Goal: Task Accomplishment & Management: Complete application form

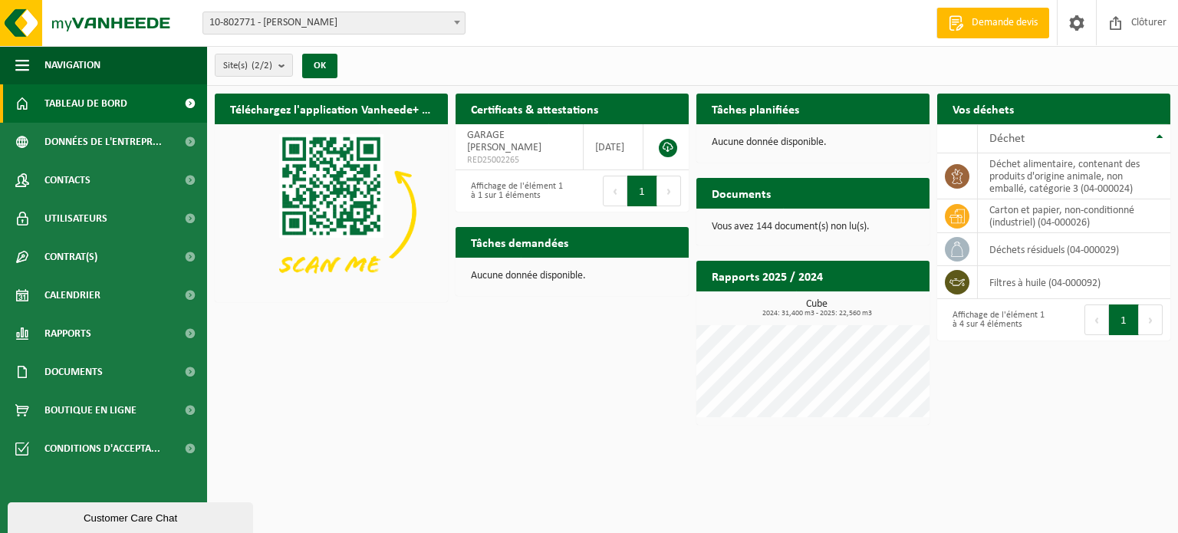
click at [1148, 123] on span at bounding box center [1153, 138] width 31 height 31
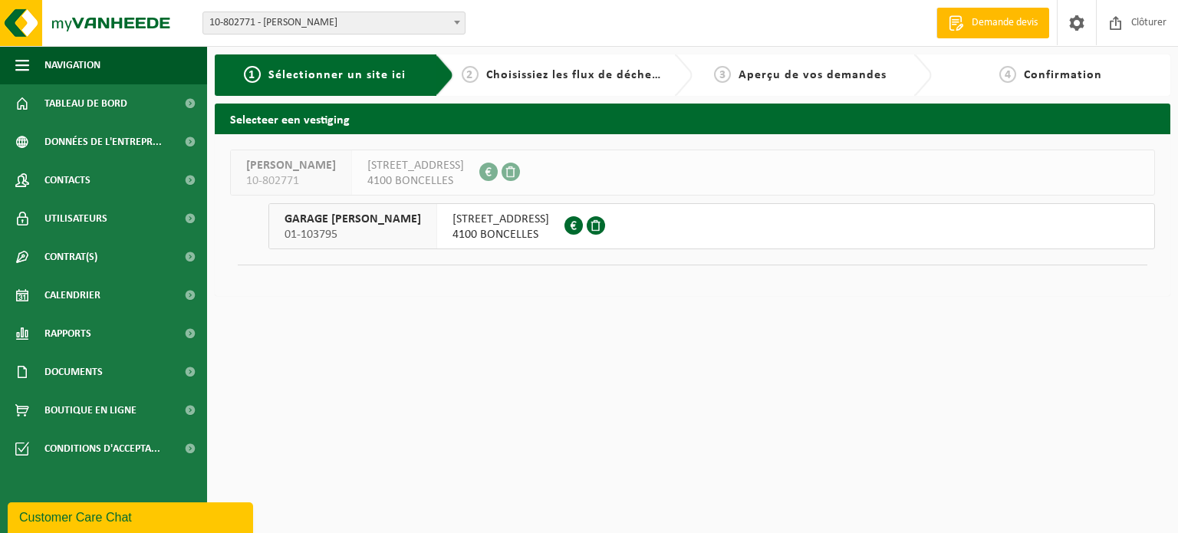
click at [334, 169] on div "PEETERS CEDRIC 10-802771" at bounding box center [291, 172] width 121 height 44
click at [461, 18] on span at bounding box center [456, 22] width 15 height 20
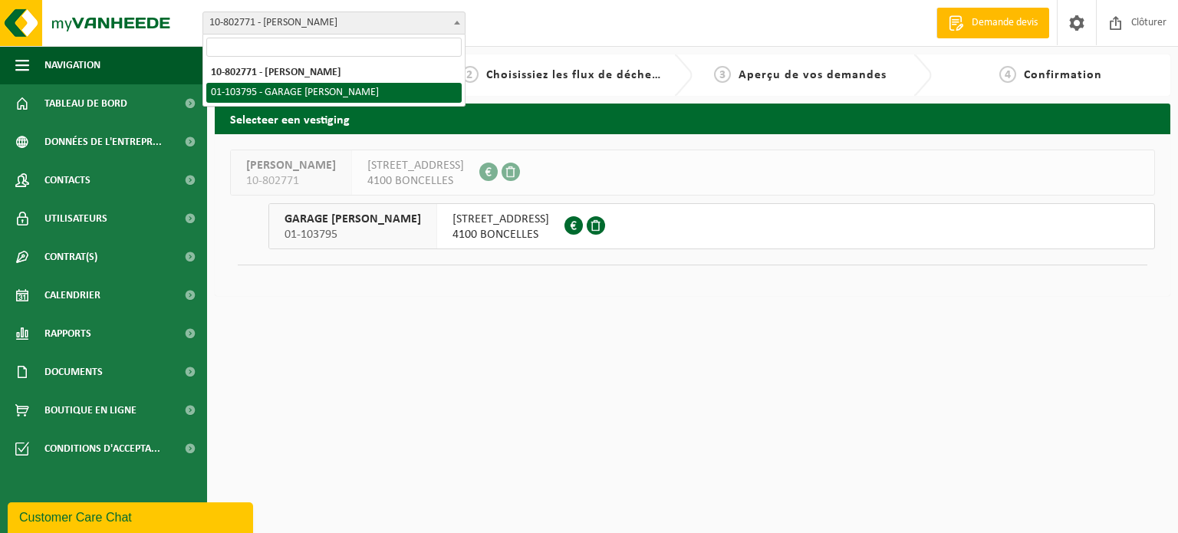
select select "34057"
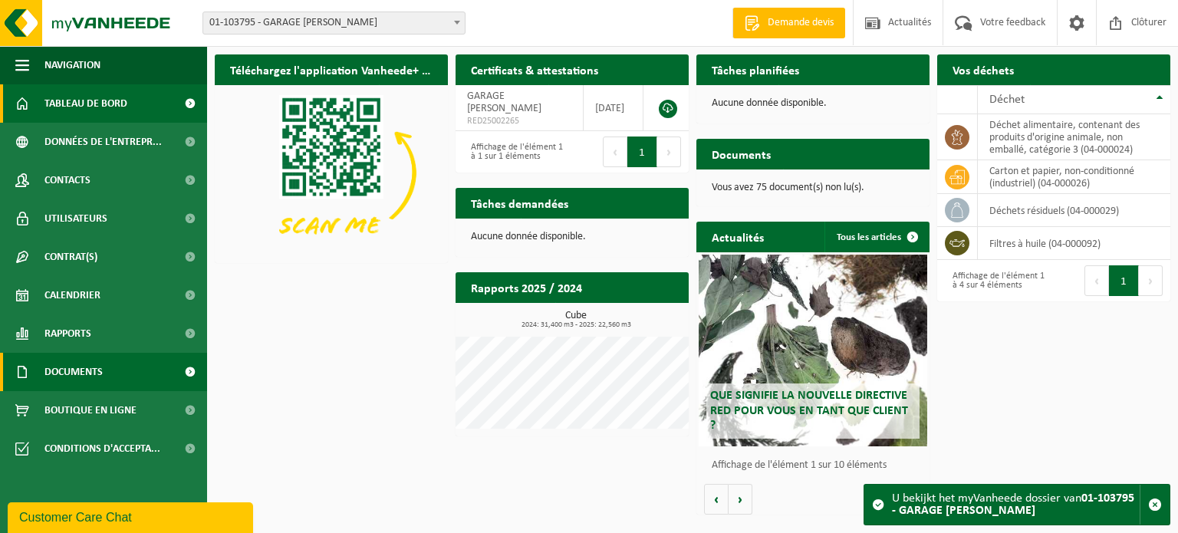
click at [61, 368] on span "Documents" at bounding box center [73, 372] width 58 height 38
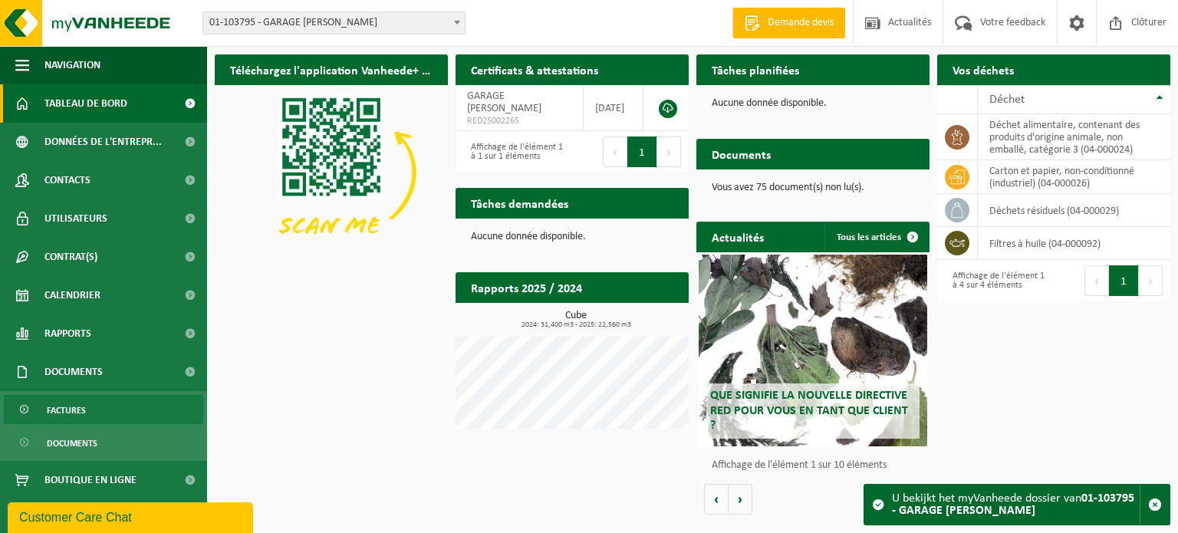
click at [74, 416] on span "Factures" at bounding box center [66, 410] width 39 height 29
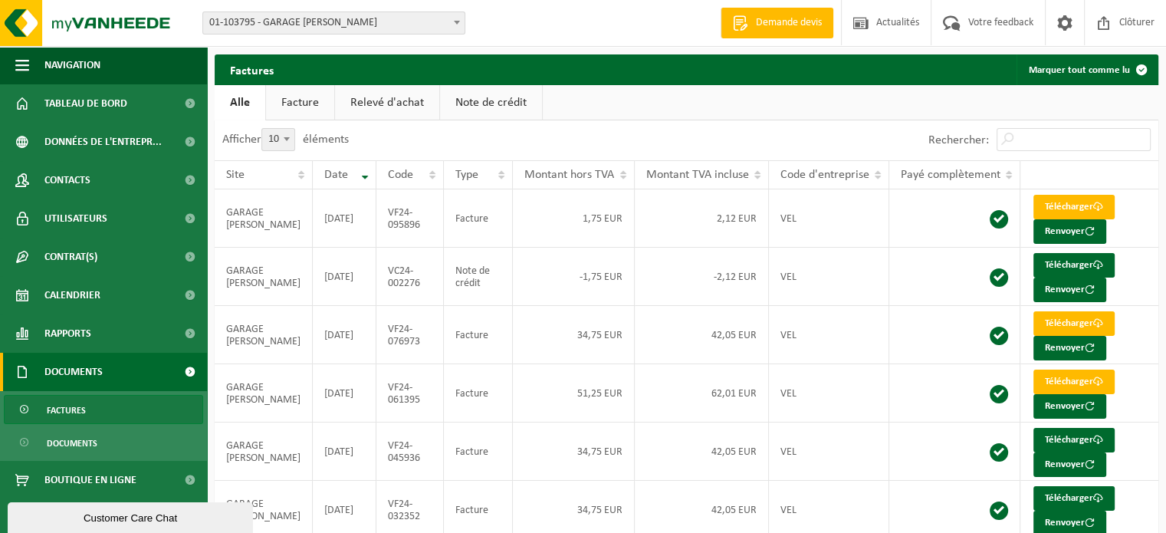
click at [463, 21] on span at bounding box center [456, 22] width 15 height 20
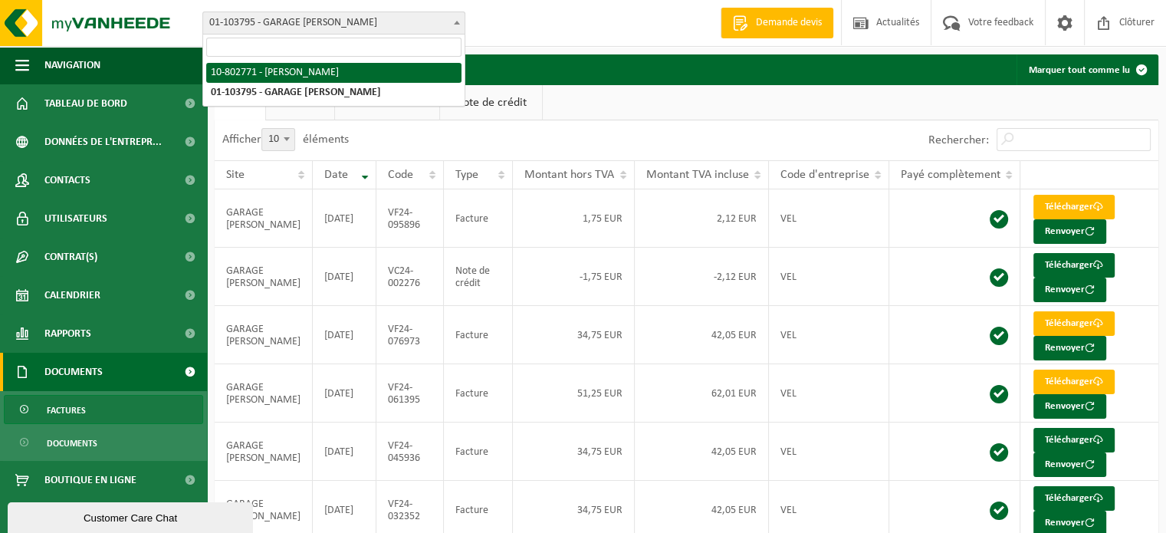
select select "34062"
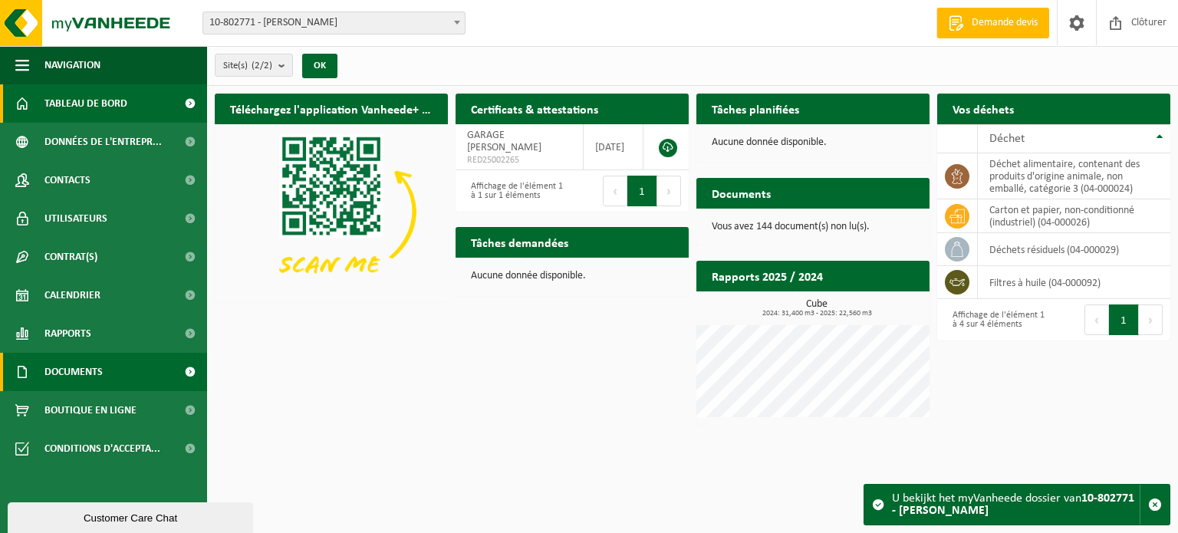
click at [64, 370] on span "Documents" at bounding box center [73, 372] width 58 height 38
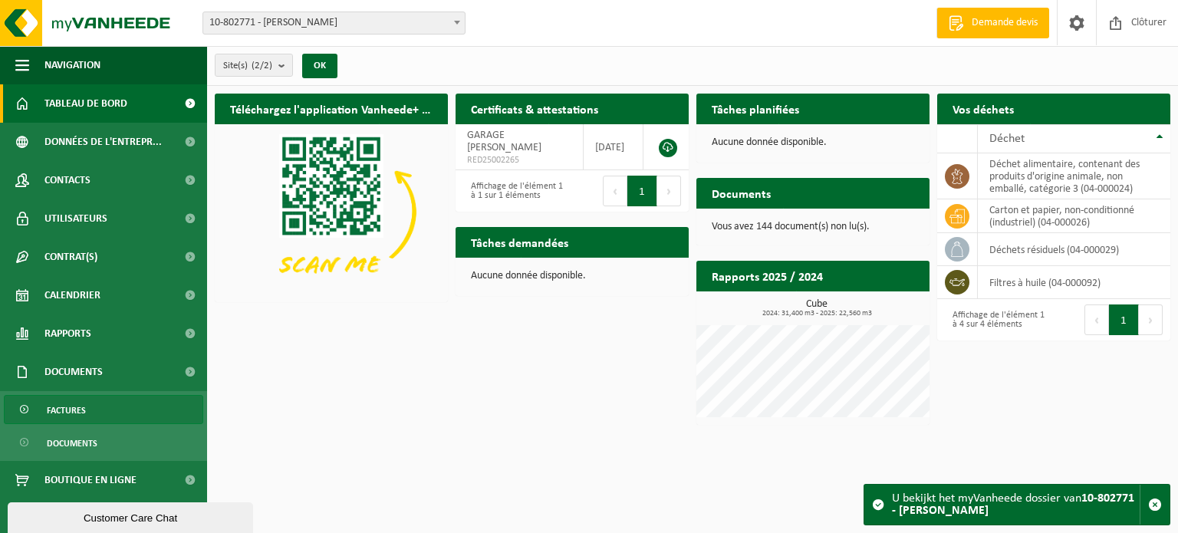
click at [65, 416] on span "Factures" at bounding box center [66, 410] width 39 height 29
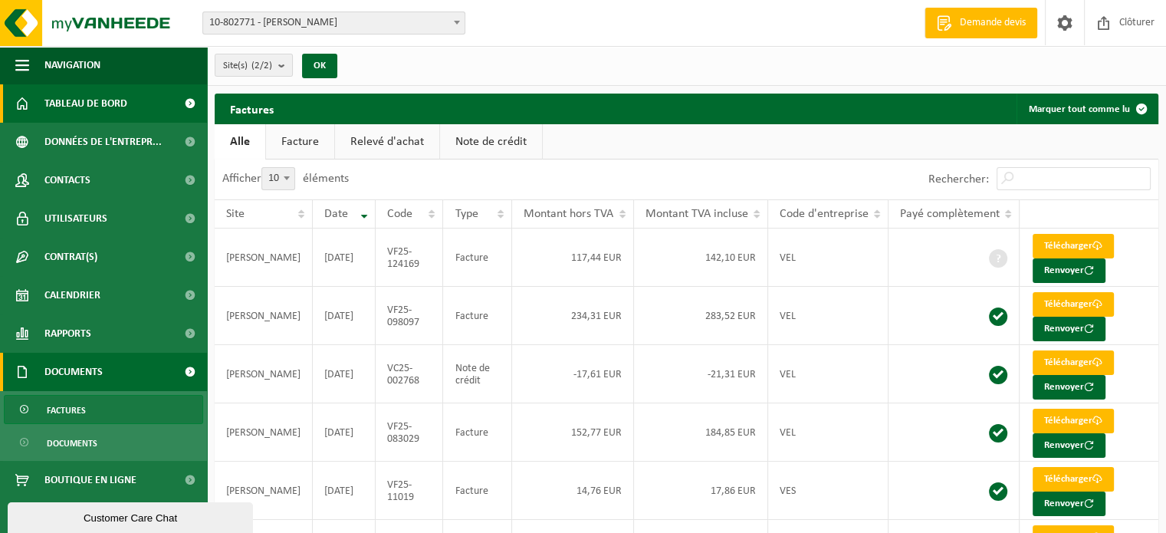
click at [97, 112] on span "Tableau de bord" at bounding box center [85, 103] width 83 height 38
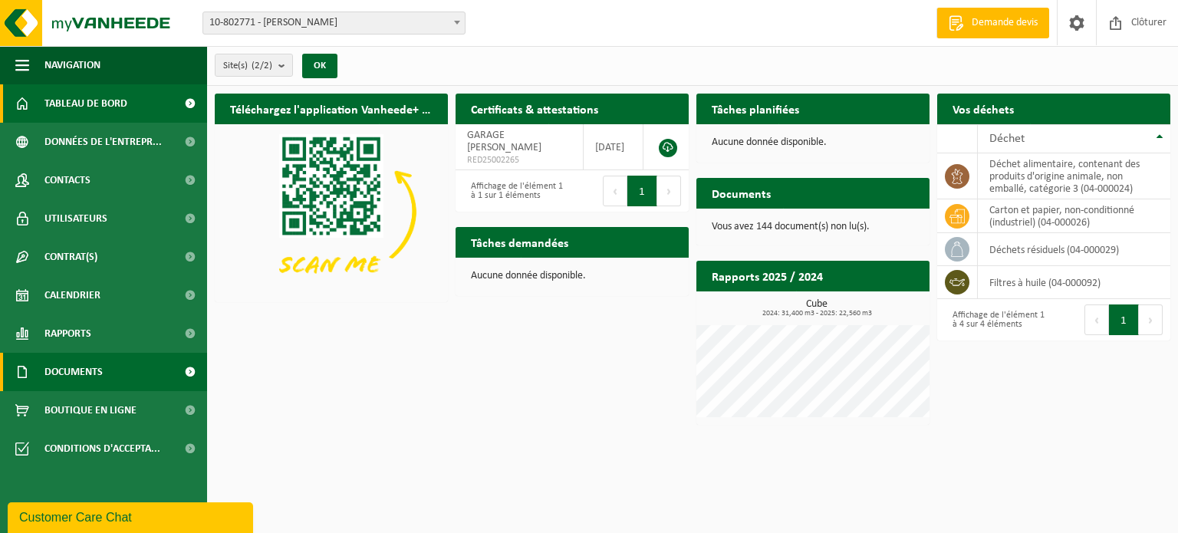
click at [83, 367] on span "Documents" at bounding box center [73, 372] width 58 height 38
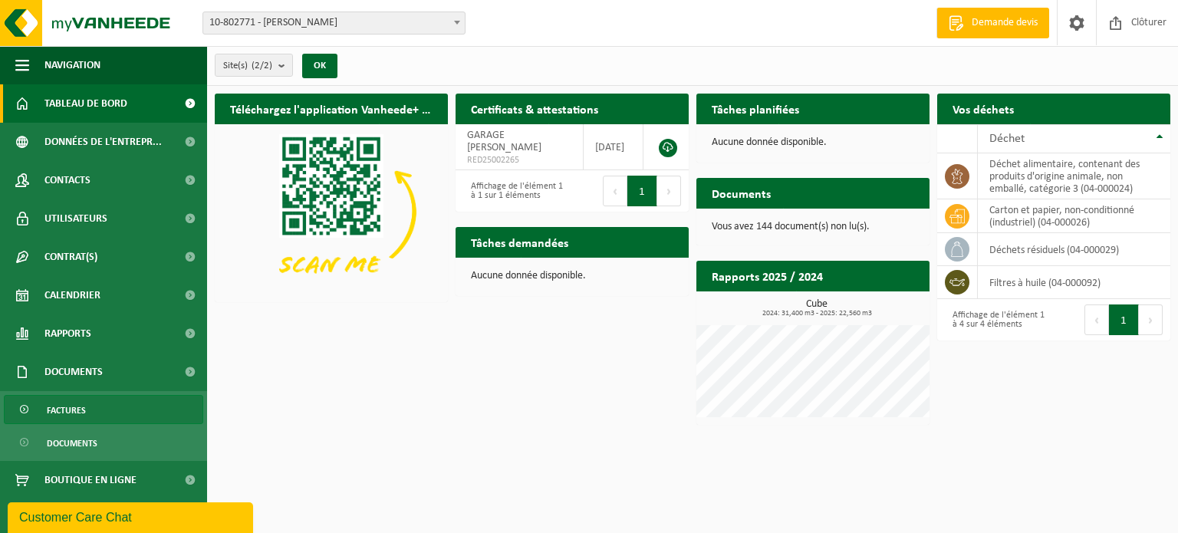
click at [72, 417] on span "Factures" at bounding box center [66, 410] width 39 height 29
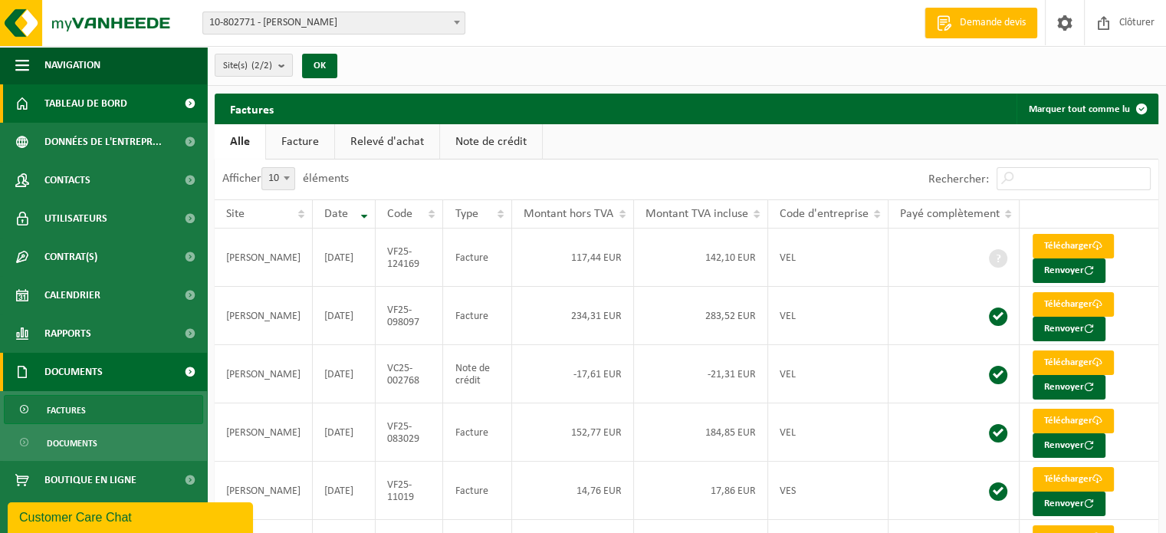
click at [92, 109] on span "Tableau de bord" at bounding box center [85, 103] width 83 height 38
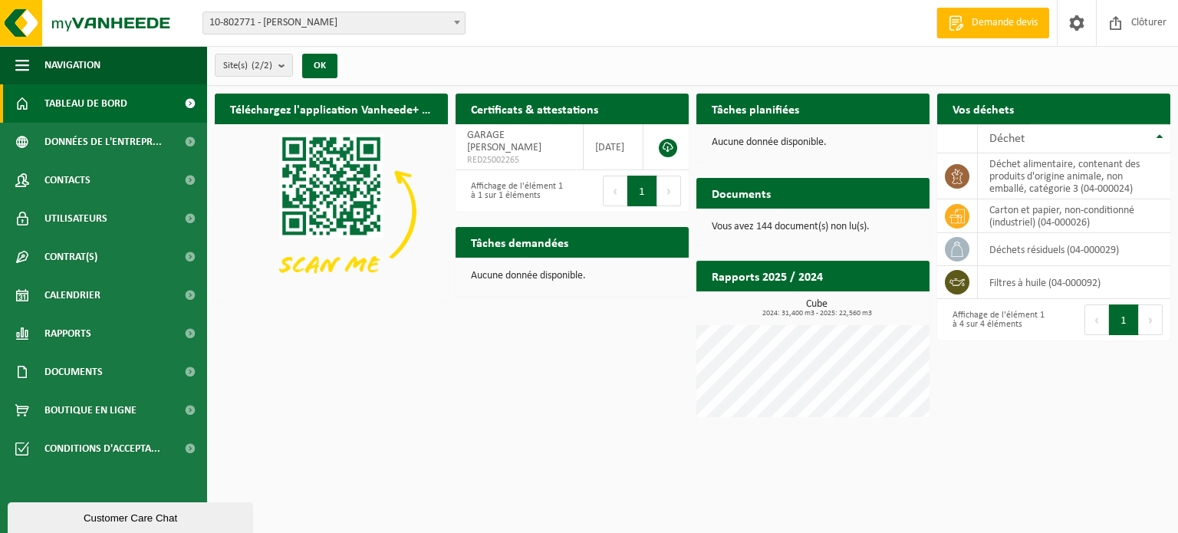
click at [1150, 123] on span at bounding box center [1153, 138] width 31 height 31
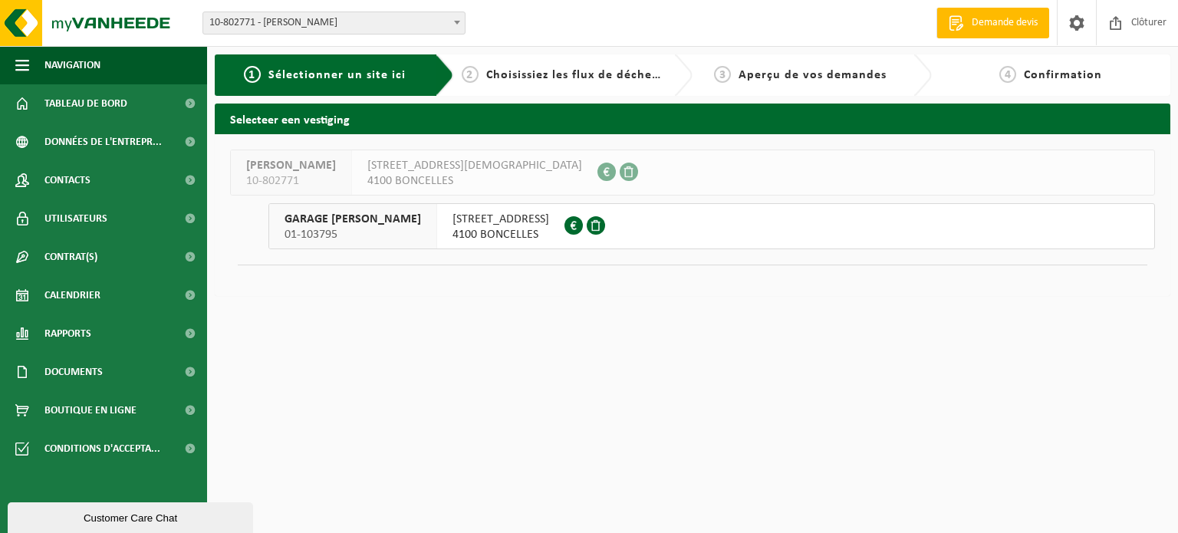
click at [298, 166] on span "[PERSON_NAME]" at bounding box center [291, 165] width 90 height 15
click at [298, 168] on span "PEETERS CEDRIC" at bounding box center [291, 165] width 90 height 15
click at [448, 188] on span "4100 BONCELLES" at bounding box center [474, 180] width 215 height 15
click at [421, 232] on div "GARAGE PEETERS CÉDRIC 01-103795" at bounding box center [353, 226] width 168 height 44
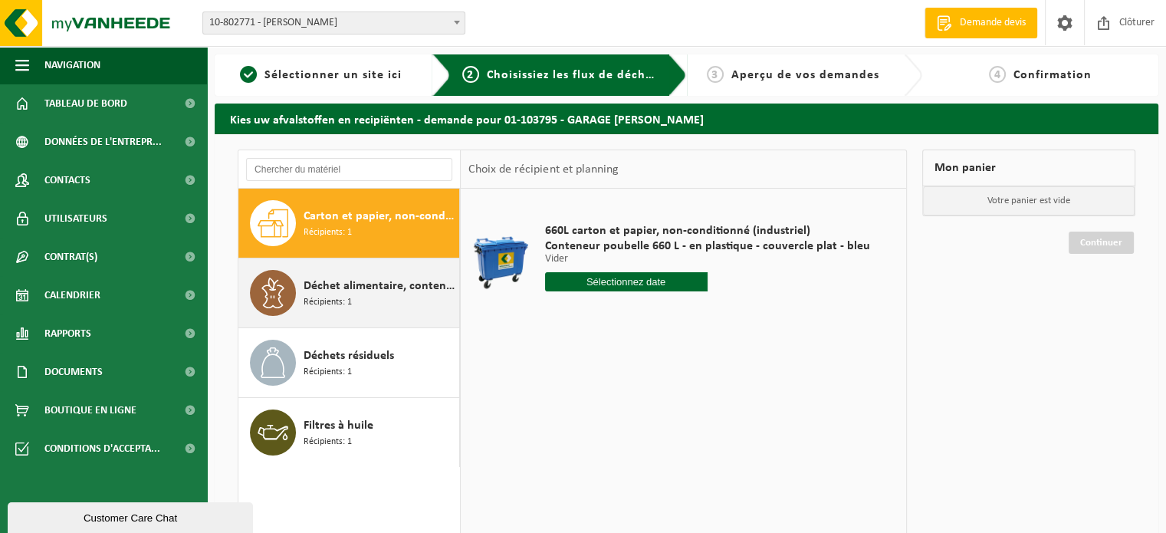
click at [344, 291] on span "Déchet alimentaire, contenant des produits d'origine animale, non emballé, caté…" at bounding box center [380, 286] width 152 height 18
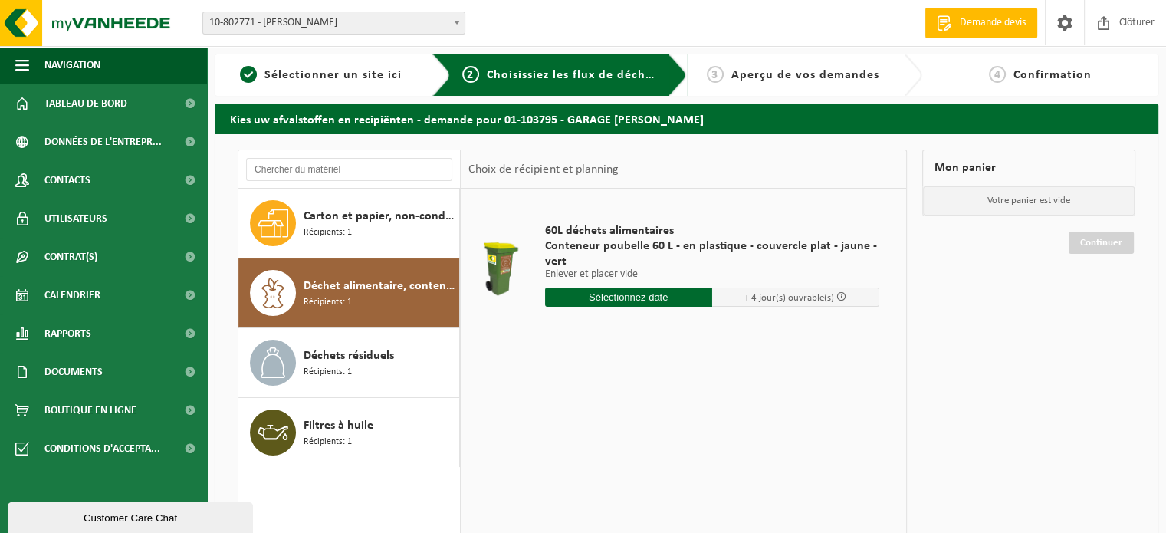
click at [626, 295] on input "text" at bounding box center [628, 297] width 167 height 19
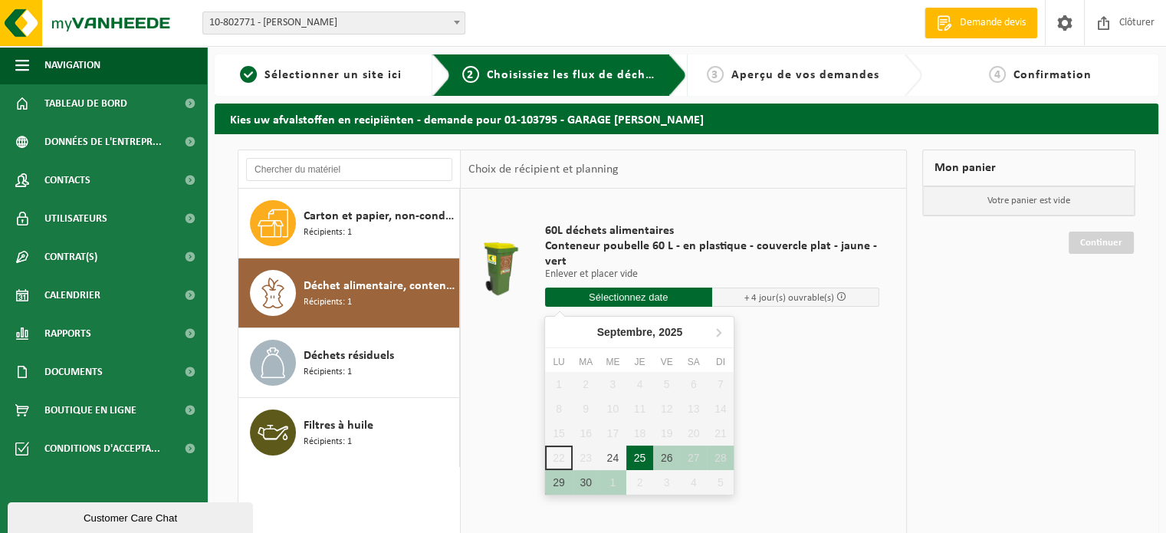
click at [641, 456] on div "25" at bounding box center [639, 458] width 27 height 25
type input "à partir de [DATE]"
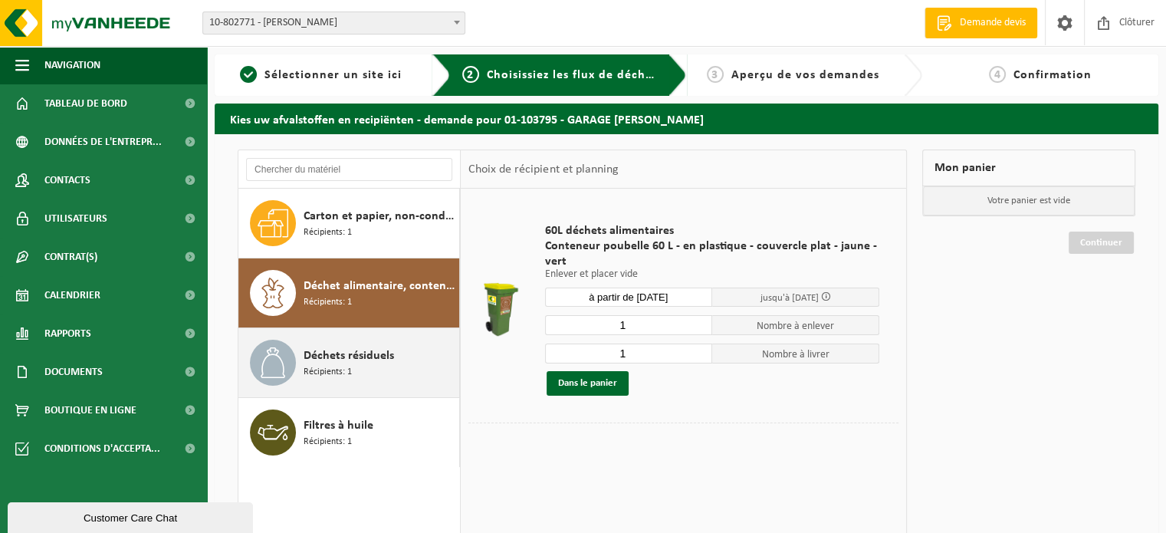
click at [341, 367] on span "Récipients: 1" at bounding box center [328, 372] width 48 height 15
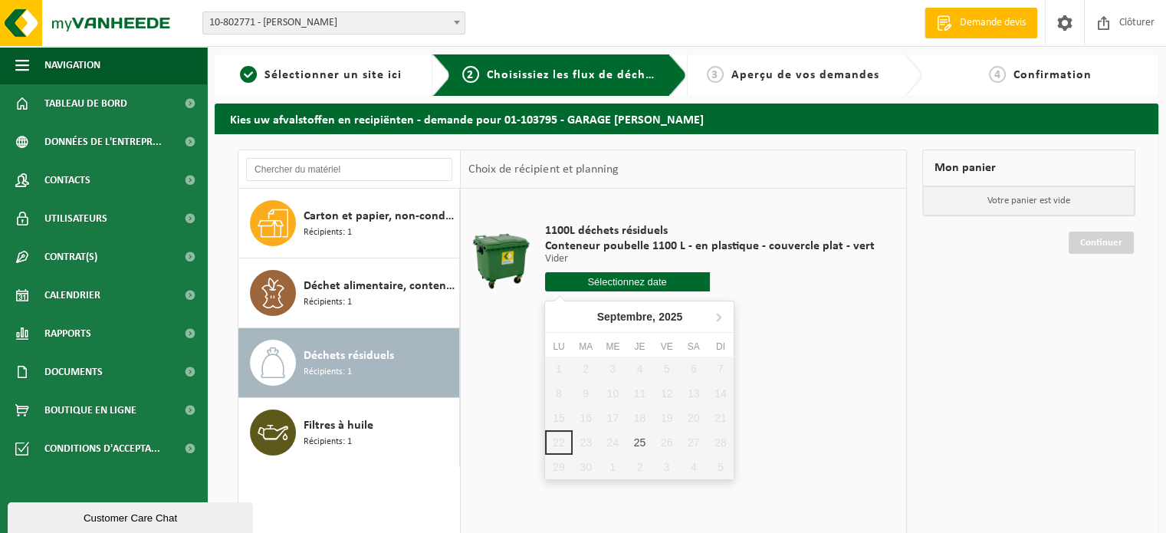
click at [621, 278] on input "text" at bounding box center [627, 281] width 165 height 19
click at [629, 441] on div "25" at bounding box center [639, 442] width 27 height 25
type input "à partir de [DATE]"
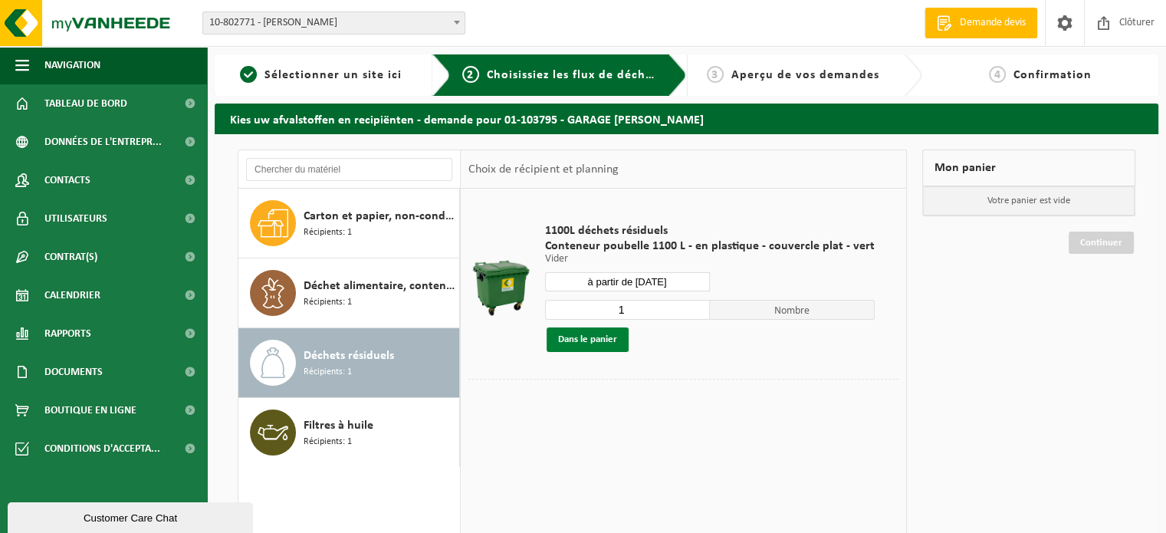
click at [604, 338] on button "Dans le panier" at bounding box center [588, 339] width 82 height 25
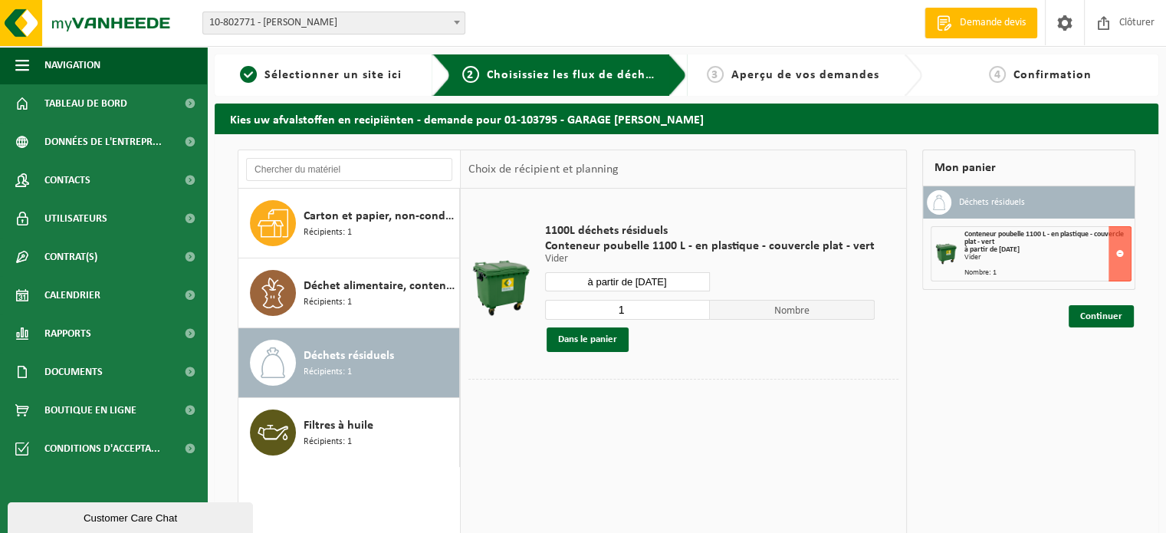
click at [975, 166] on div "Mon panier" at bounding box center [1028, 168] width 213 height 37
click at [1092, 317] on link "Continuer" at bounding box center [1101, 316] width 65 height 22
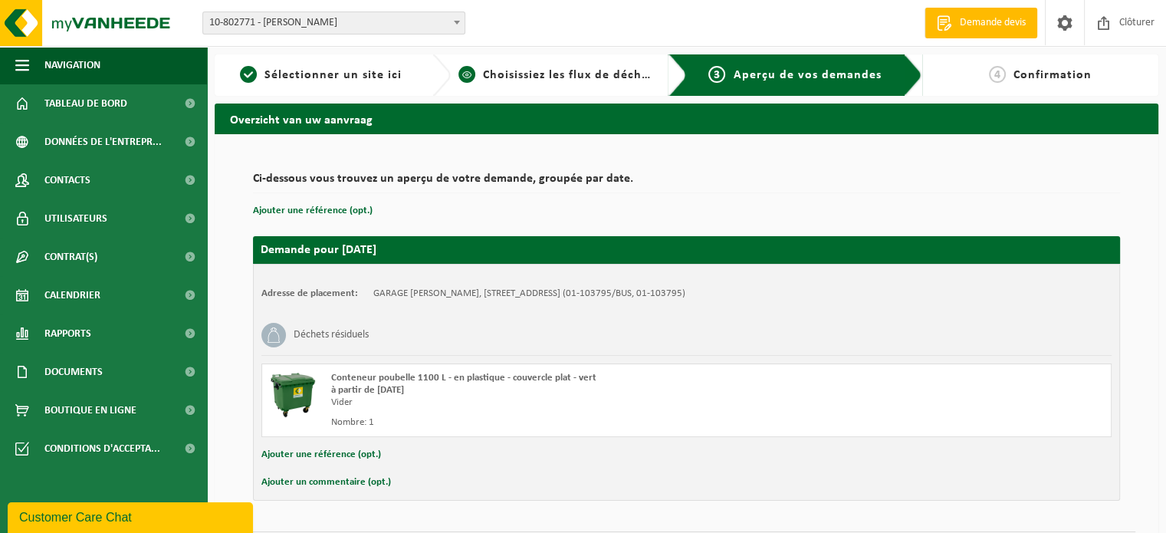
click at [561, 73] on span "Choisissiez les flux de déchets et récipients" at bounding box center [610, 75] width 255 height 12
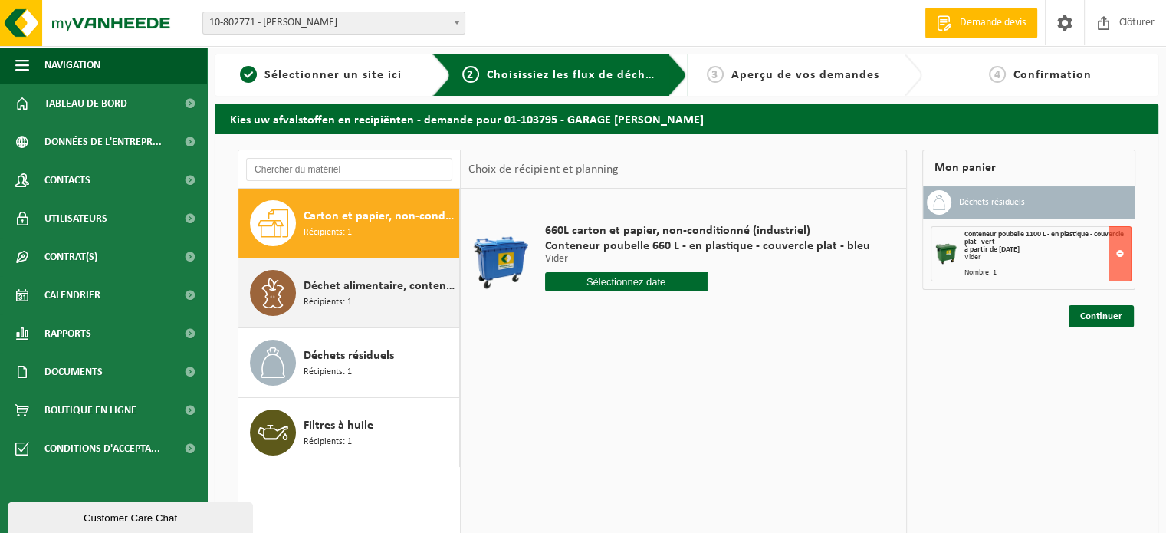
click at [371, 294] on div "Déchet alimentaire, contenant des produits d'origine animale, non emballé, caté…" at bounding box center [380, 293] width 152 height 46
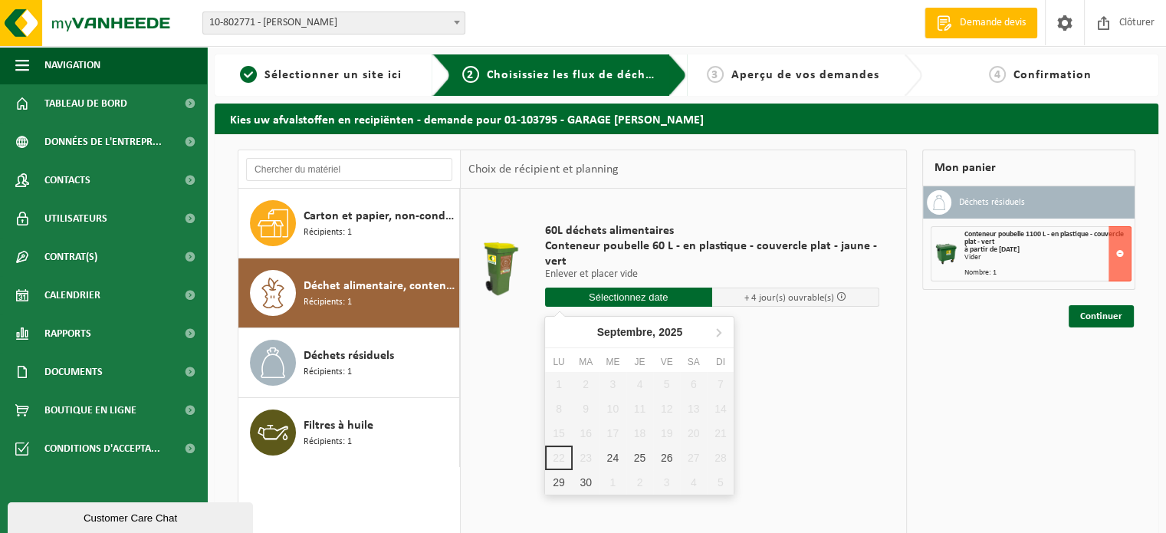
click at [635, 290] on input "text" at bounding box center [628, 297] width 167 height 19
click at [638, 462] on div "25" at bounding box center [639, 458] width 27 height 25
type input "à partir de [DATE]"
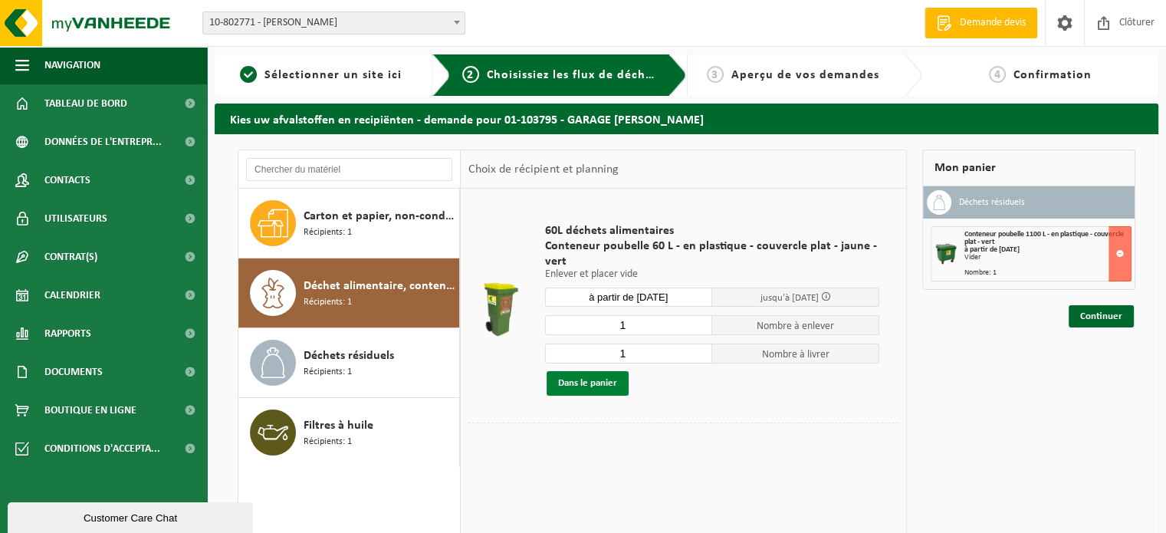
click at [589, 382] on button "Dans le panier" at bounding box center [588, 383] width 82 height 25
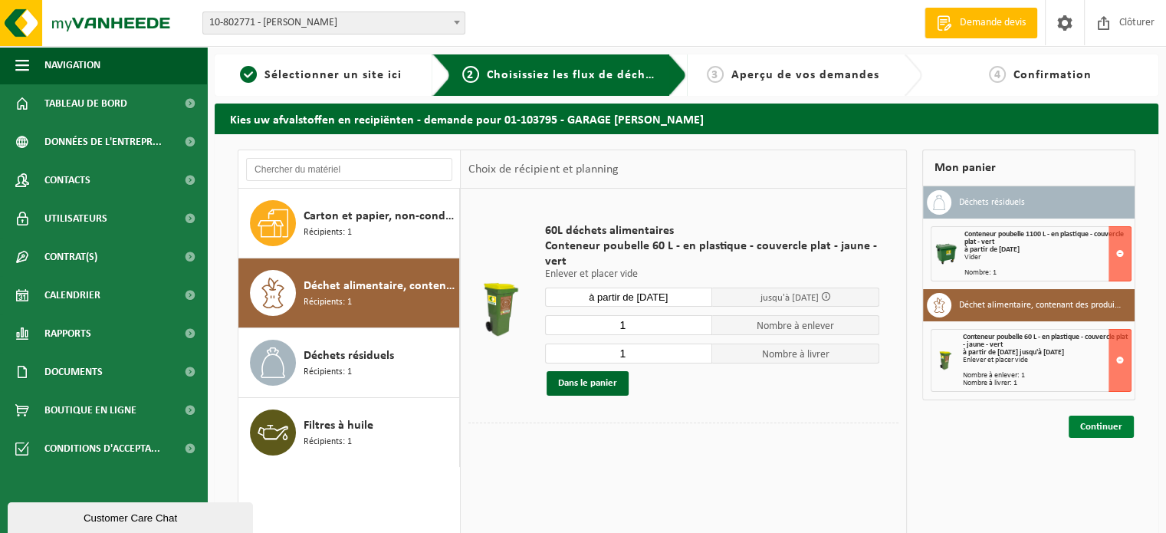
click at [1107, 432] on link "Continuer" at bounding box center [1101, 427] width 65 height 22
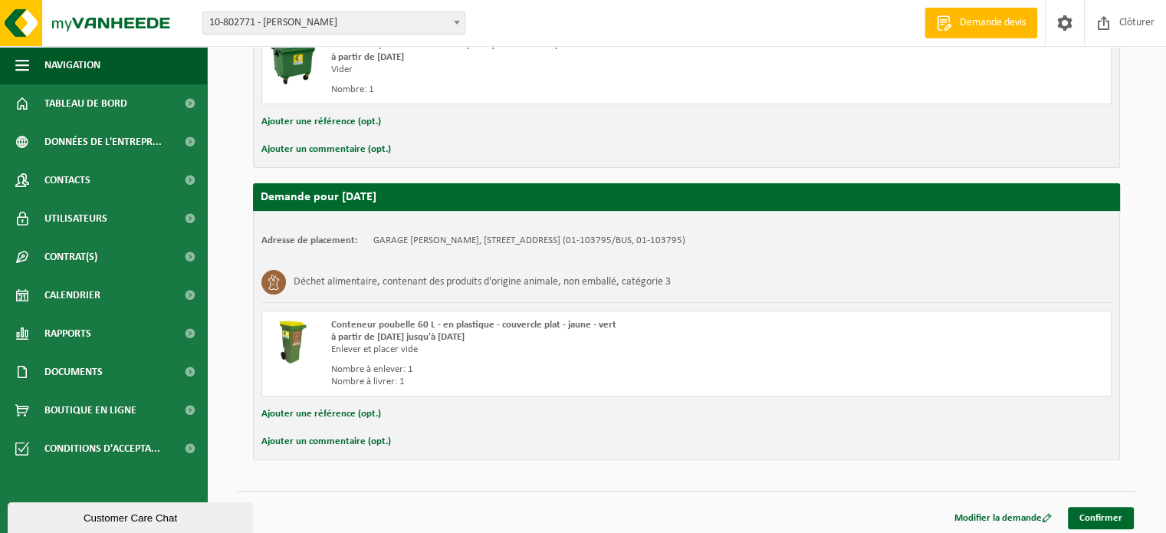
scroll to position [335, 0]
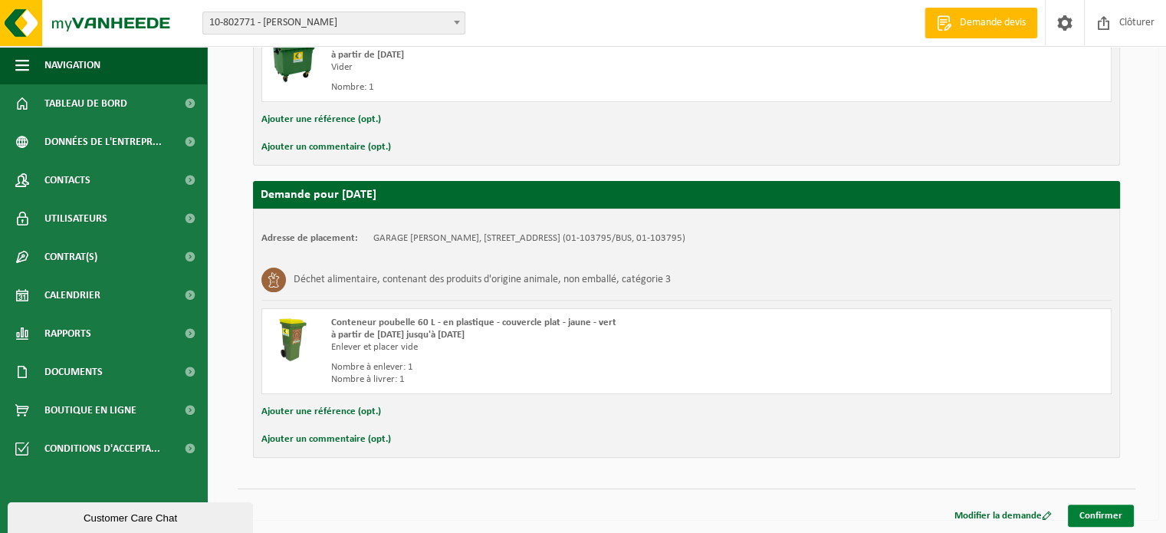
click at [1097, 509] on link "Confirmer" at bounding box center [1101, 516] width 66 height 22
